Goal: Task Accomplishment & Management: Manage account settings

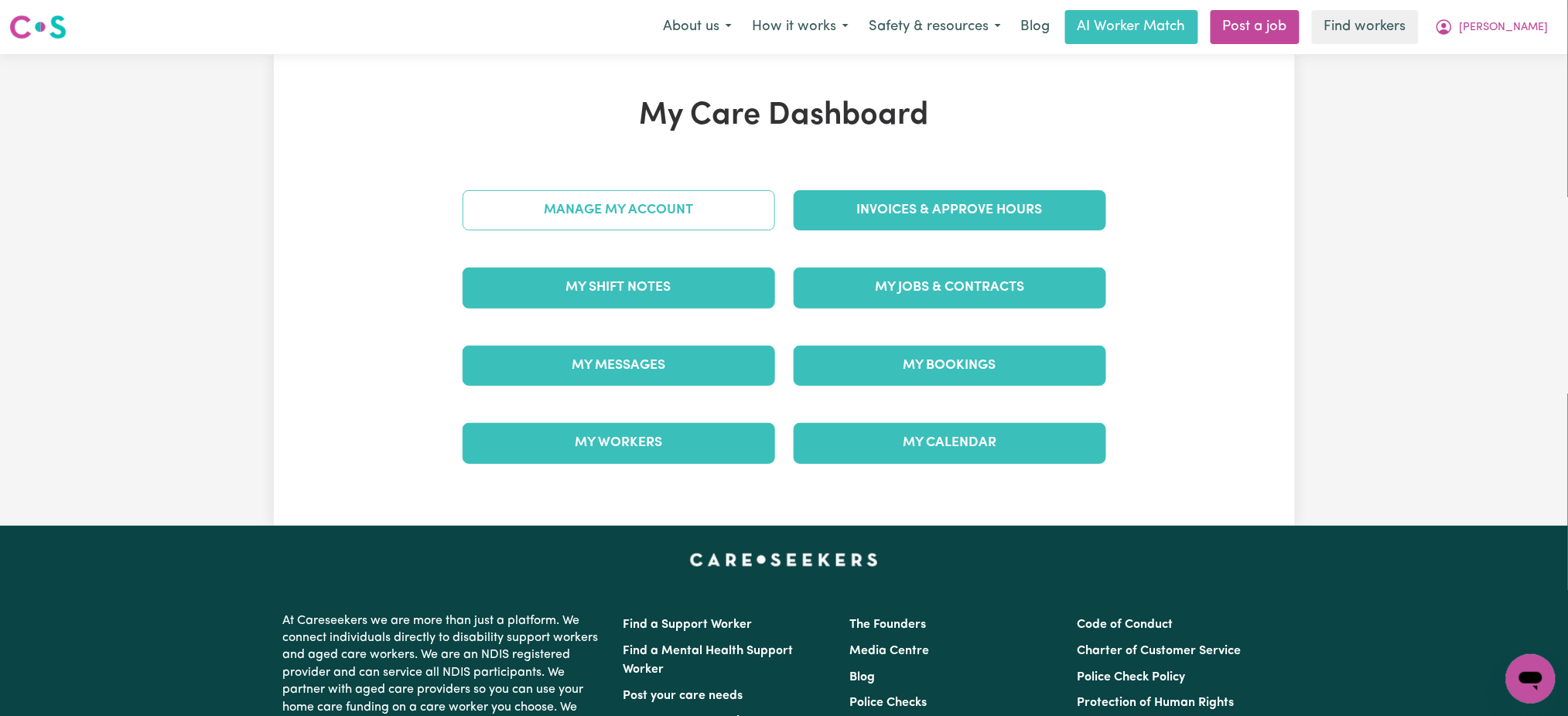
click at [563, 253] on div "My Shift Notes" at bounding box center [619, 287] width 331 height 77
click at [747, 229] on link "Manage My Account" at bounding box center [619, 210] width 313 height 40
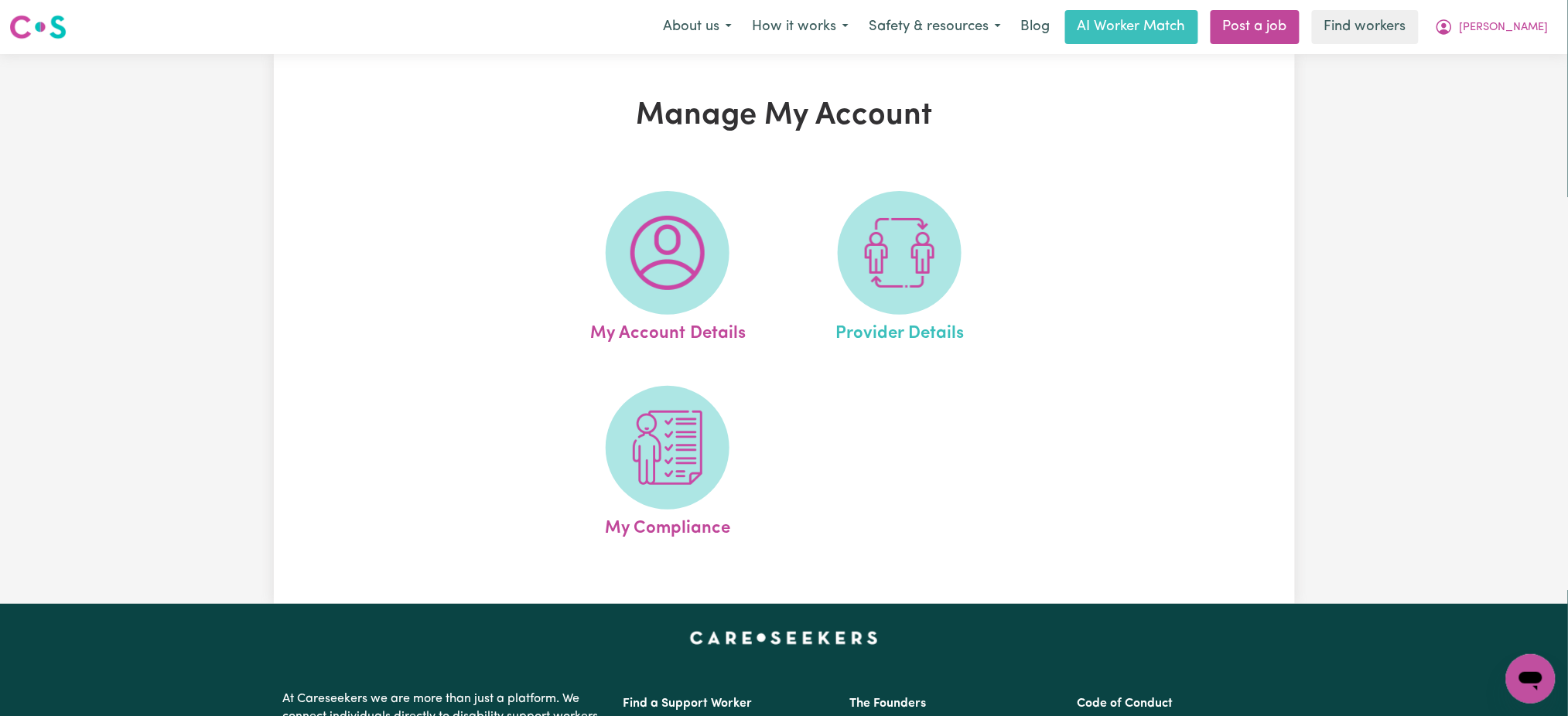
click at [961, 231] on link "Provider Details" at bounding box center [900, 269] width 223 height 156
select select "AGED_HOME_CARE"
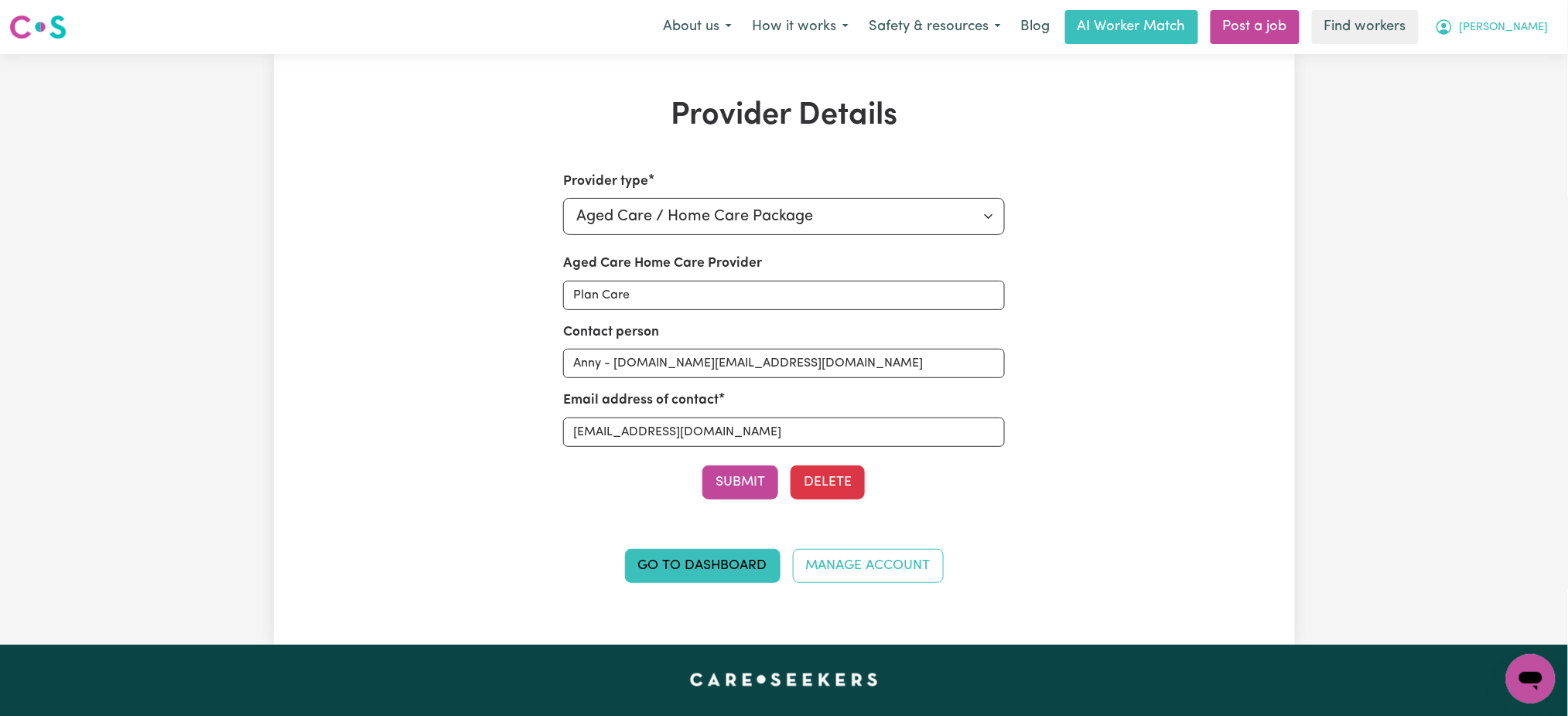
click at [1454, 29] on icon "My Account" at bounding box center [1444, 27] width 18 height 18
click at [1523, 83] on link "Logout" at bounding box center [1497, 88] width 122 height 29
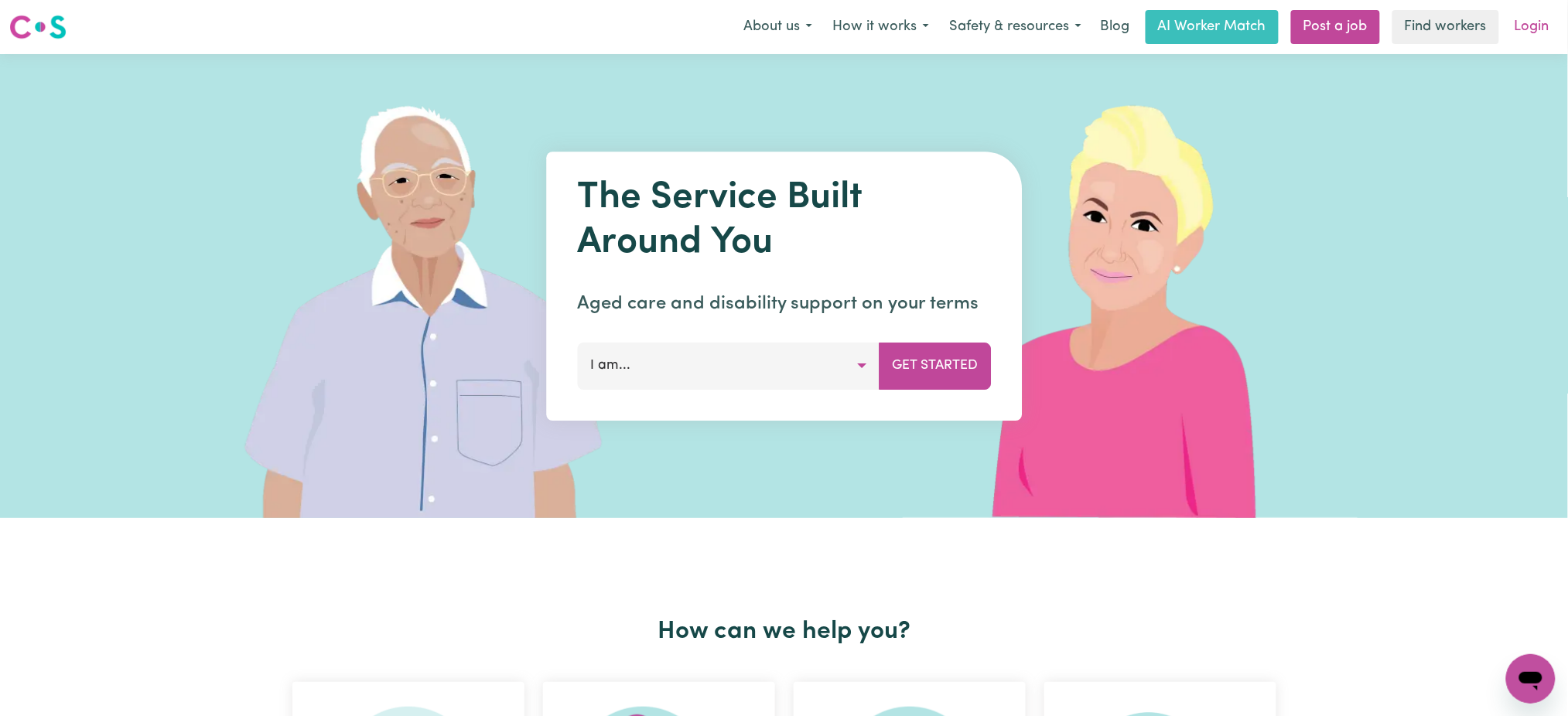
click at [1535, 13] on link "Login" at bounding box center [1533, 27] width 54 height 34
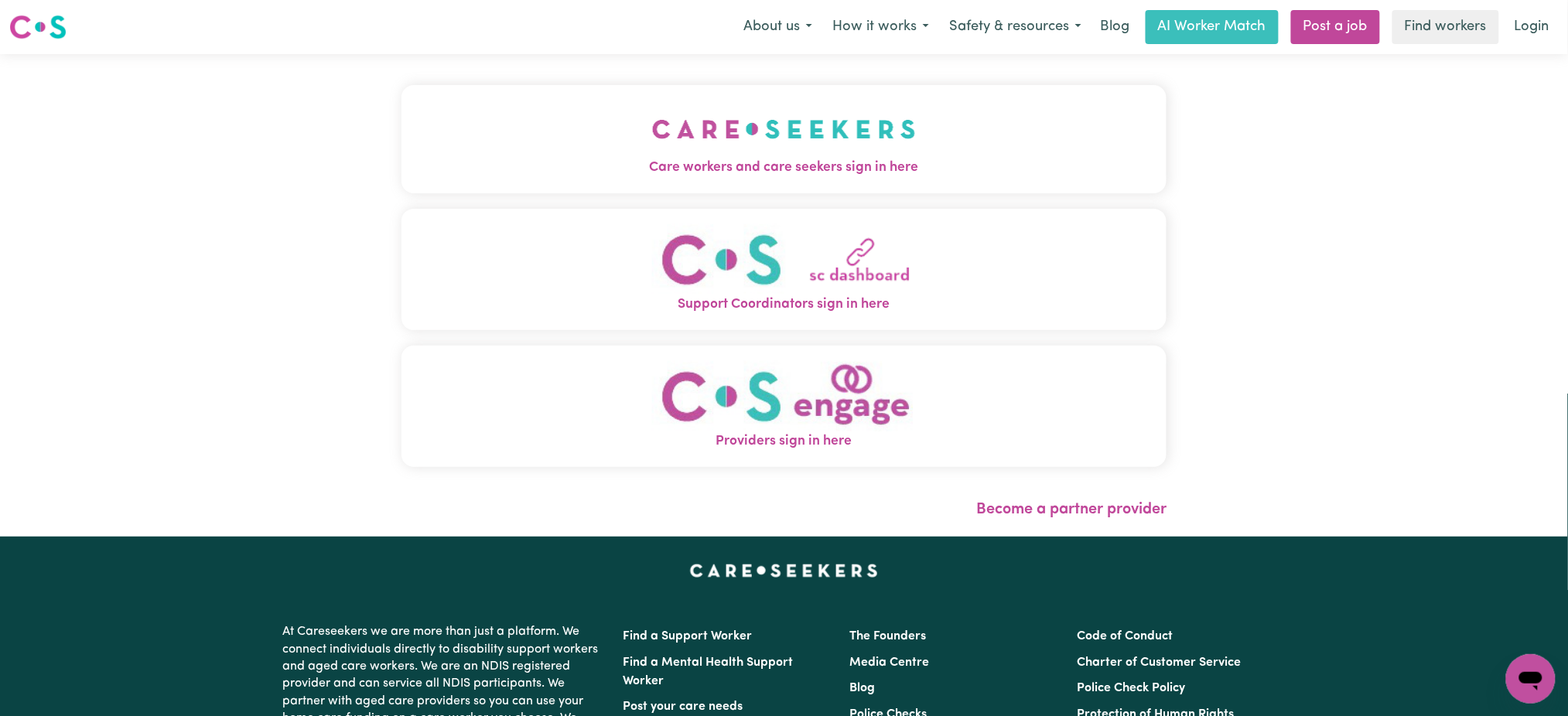
click at [854, 118] on img "Care workers and care seekers sign in here" at bounding box center [784, 129] width 264 height 57
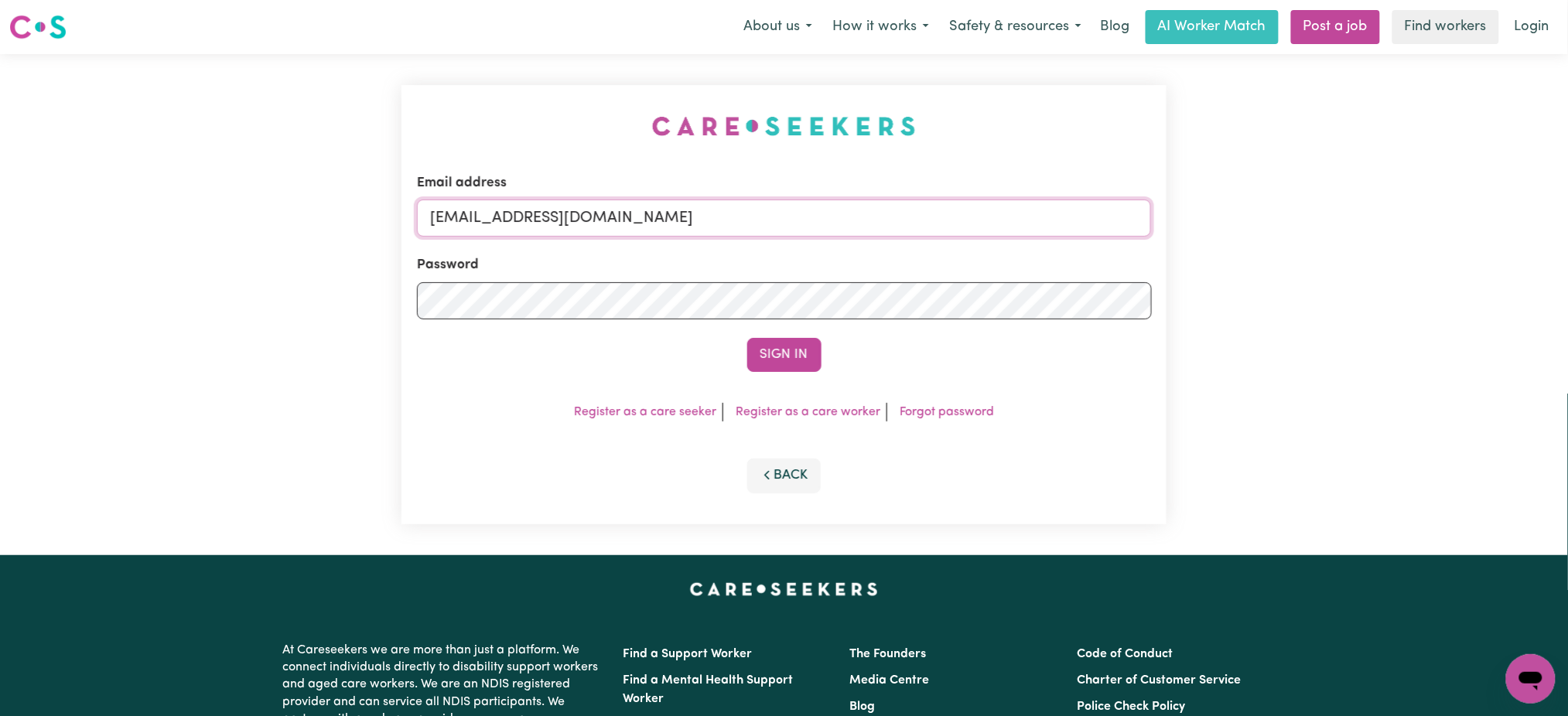
drag, startPoint x: 430, startPoint y: 223, endPoint x: 441, endPoint y: 230, distance: 13.0
click at [430, 223] on input "[EMAIL_ADDRESS][DOMAIN_NAME]" at bounding box center [784, 218] width 735 height 37
drag, startPoint x: 511, startPoint y: 208, endPoint x: 1048, endPoint y: 208, distance: 537.0
click at [1048, 208] on input "[EMAIL_ADDRESS][DOMAIN_NAME]" at bounding box center [784, 218] width 735 height 37
type input "[EMAIL_ADDRESS][DOMAIN_NAME]"
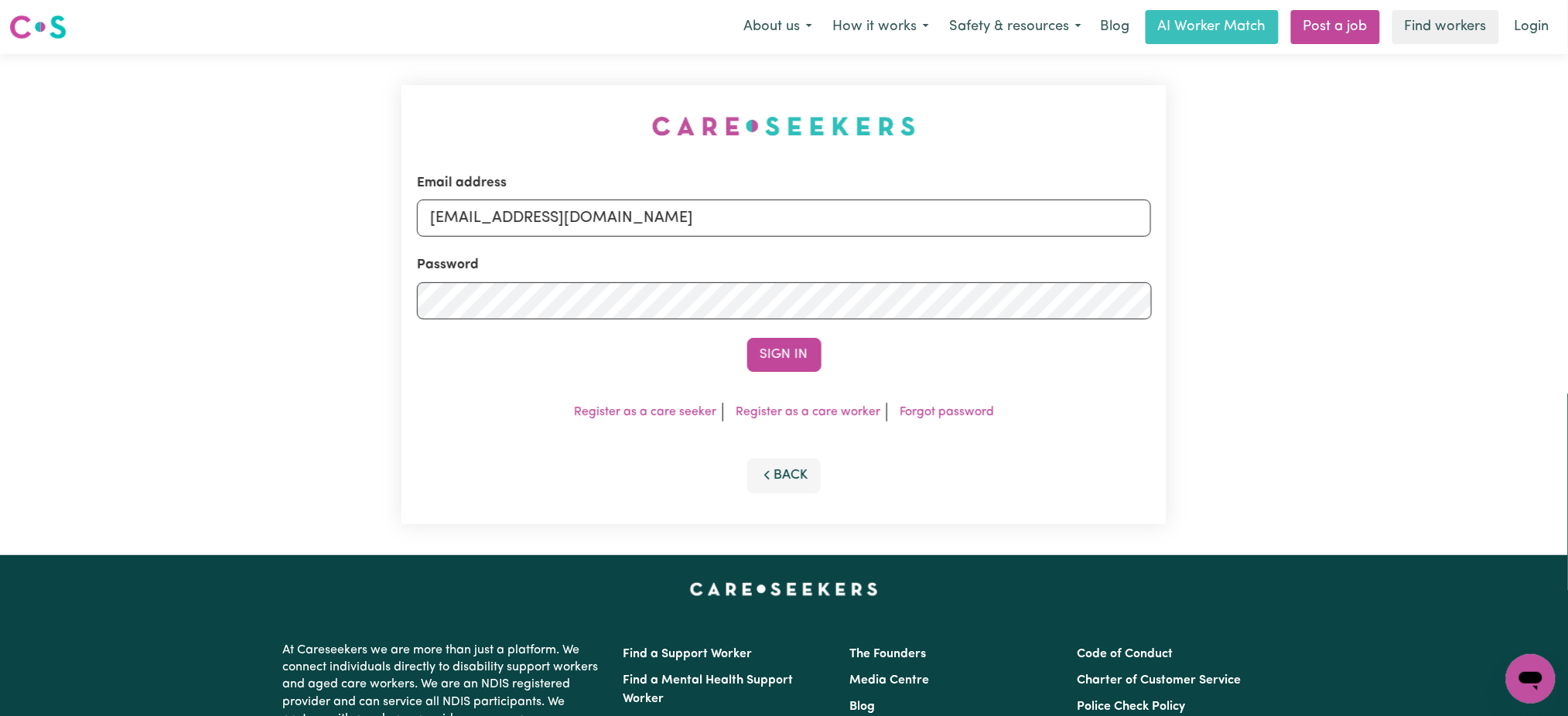
click at [747, 338] on button "Sign In" at bounding box center [784, 355] width 74 height 34
